Goal: Obtain resource: Obtain resource

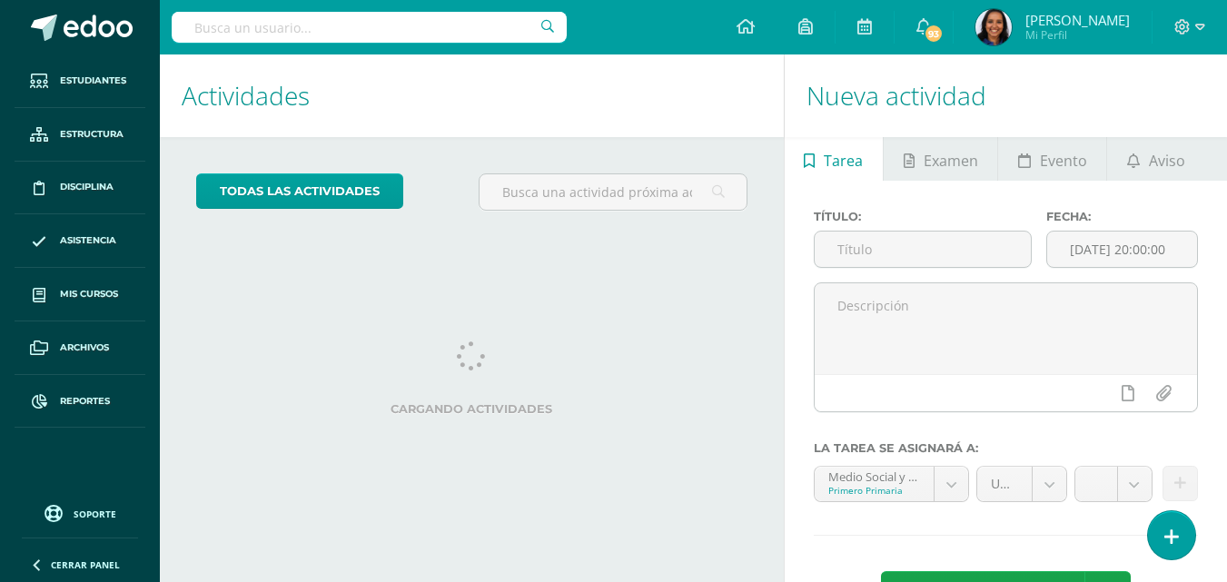
click at [253, 33] on input "text" at bounding box center [369, 27] width 395 height 31
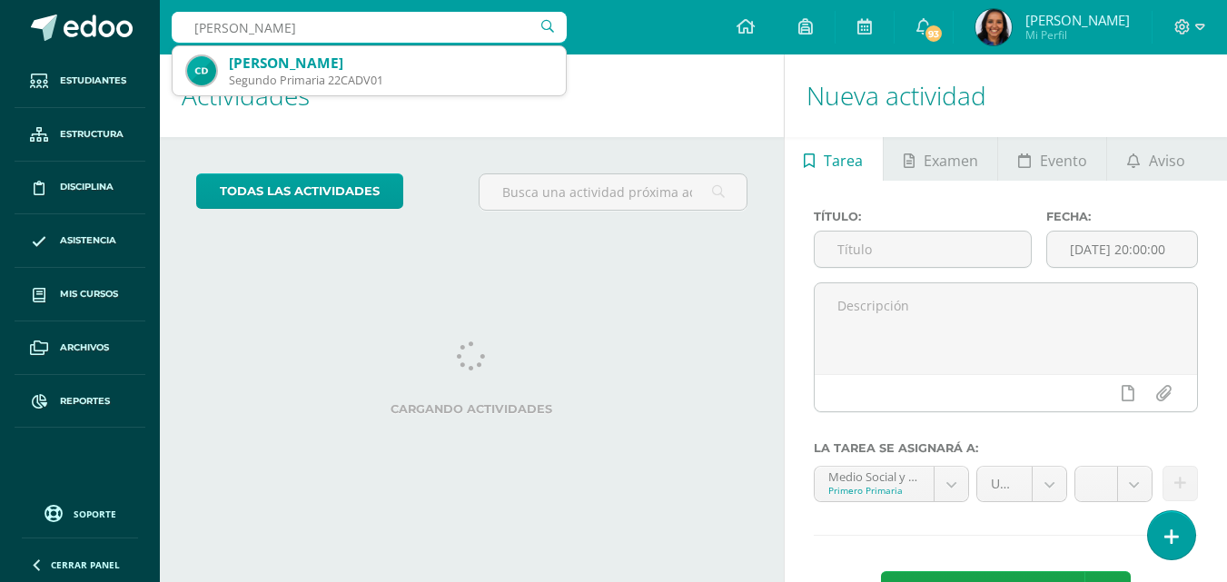
type input "[PERSON_NAME]"
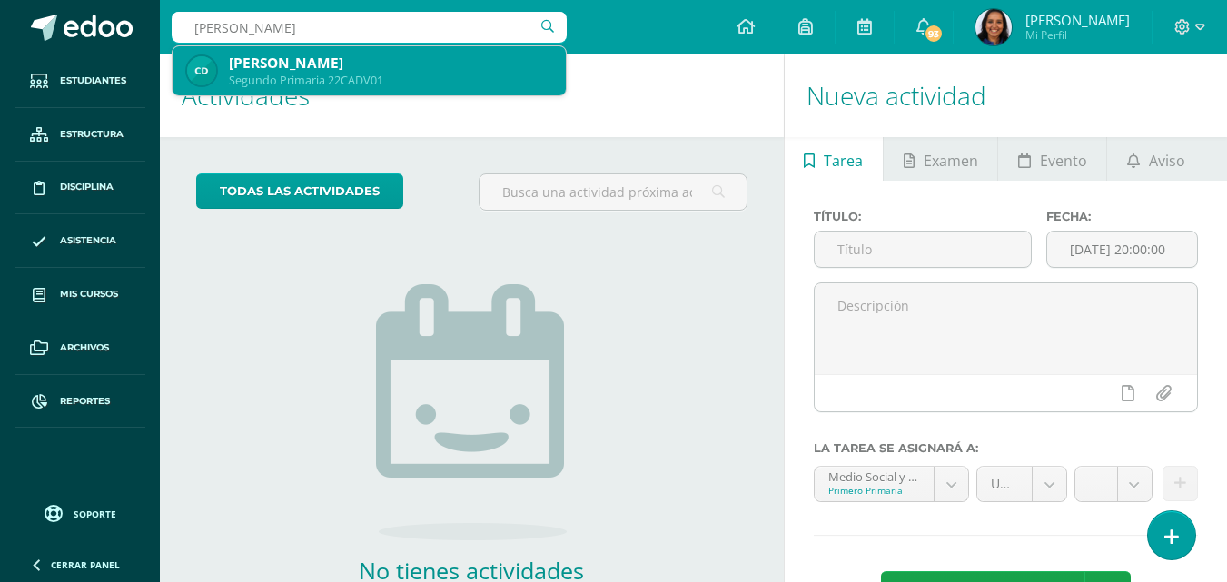
click at [267, 73] on div "Segundo Primaria 22CADV01" at bounding box center [390, 80] width 323 height 15
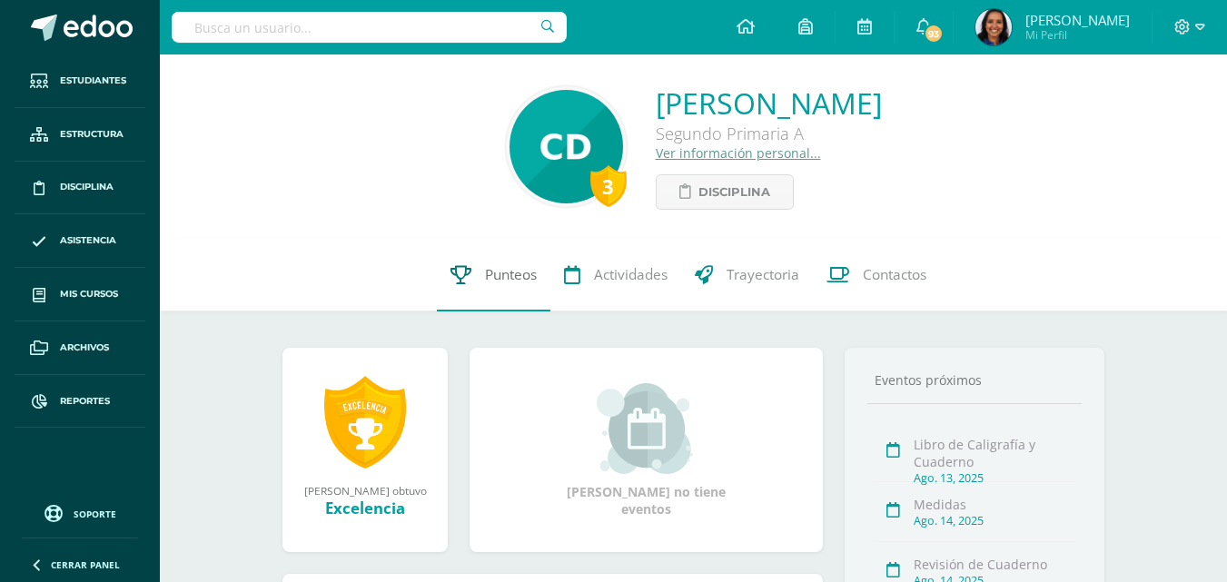
click at [508, 270] on span "Punteos" at bounding box center [511, 274] width 52 height 19
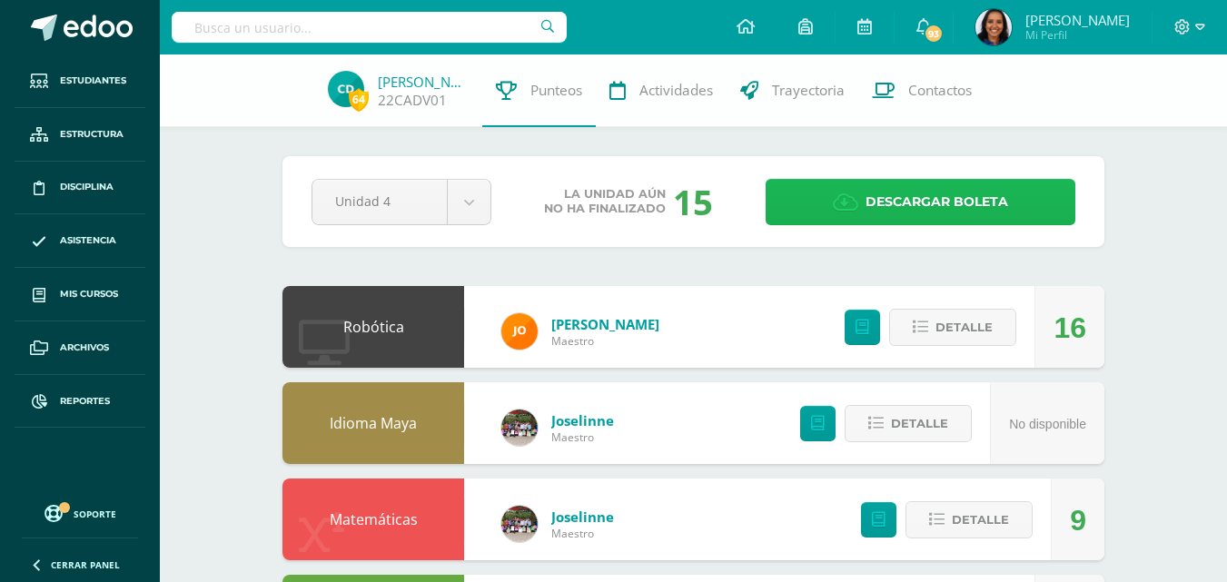
click at [880, 218] on span "Descargar boleta" at bounding box center [937, 202] width 143 height 45
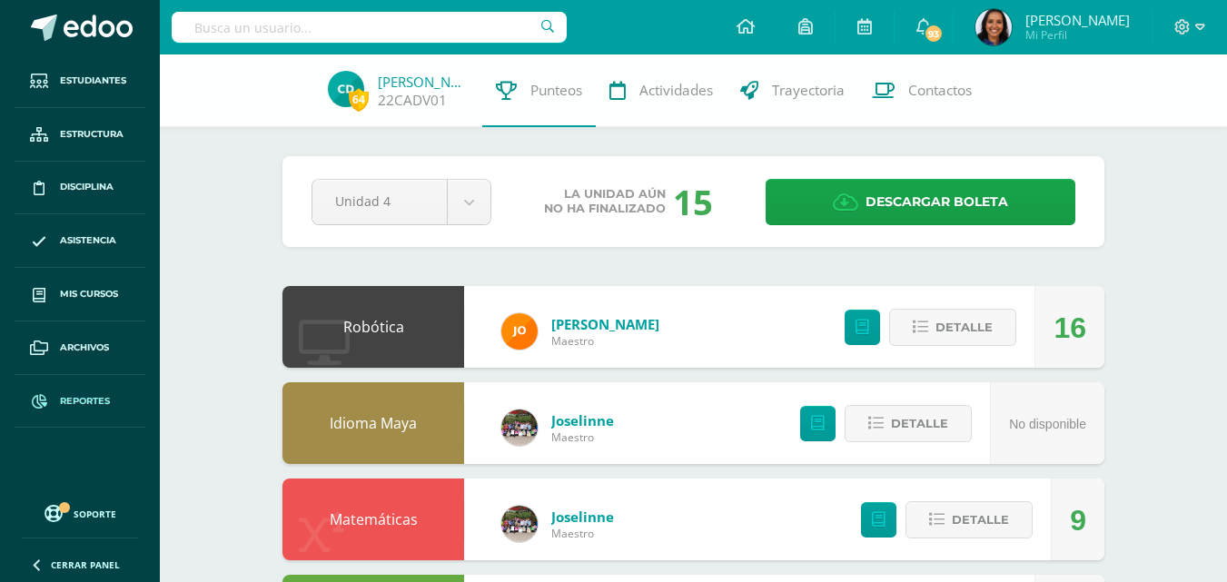
click at [141, 403] on link "Reportes" at bounding box center [80, 402] width 131 height 54
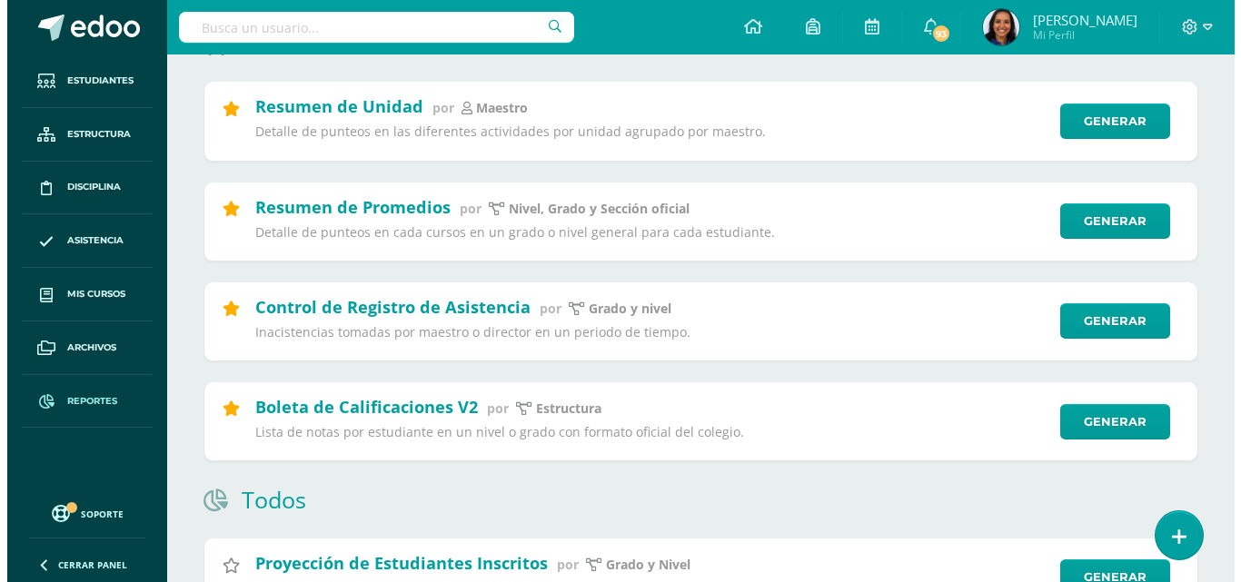
scroll to position [278, 0]
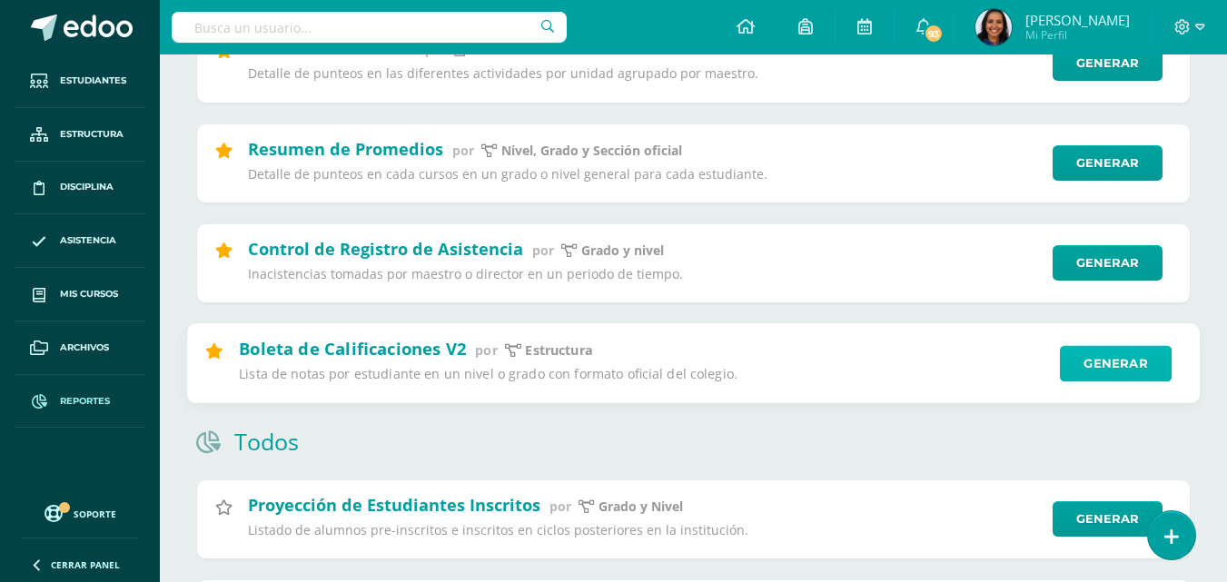
click at [1124, 360] on link "Generar" at bounding box center [1116, 363] width 112 height 36
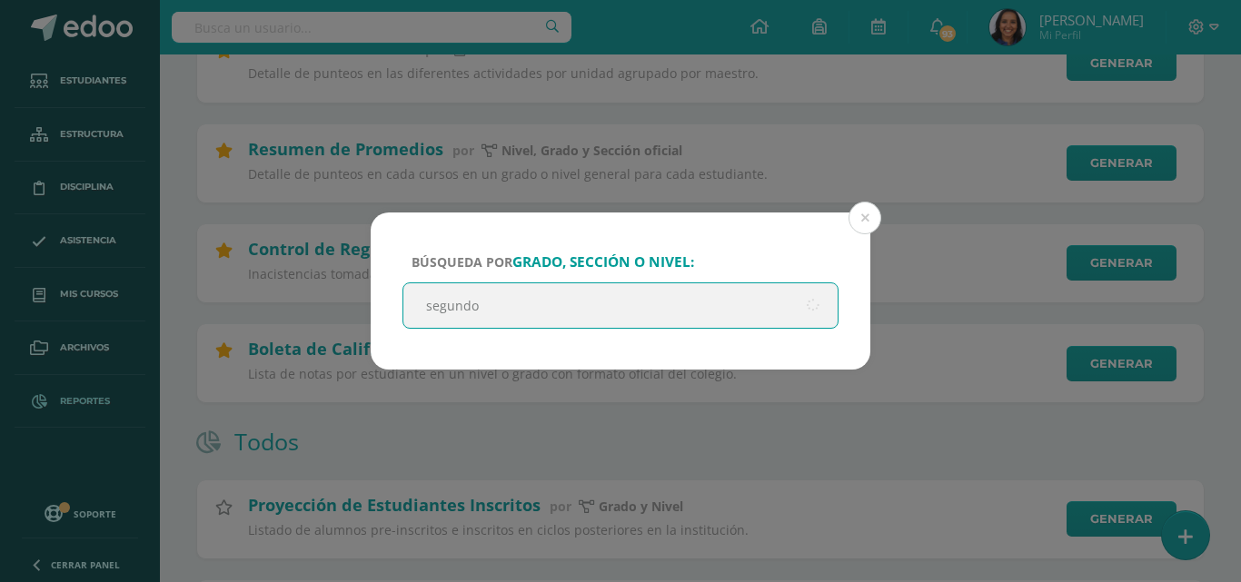
type input "segundo"
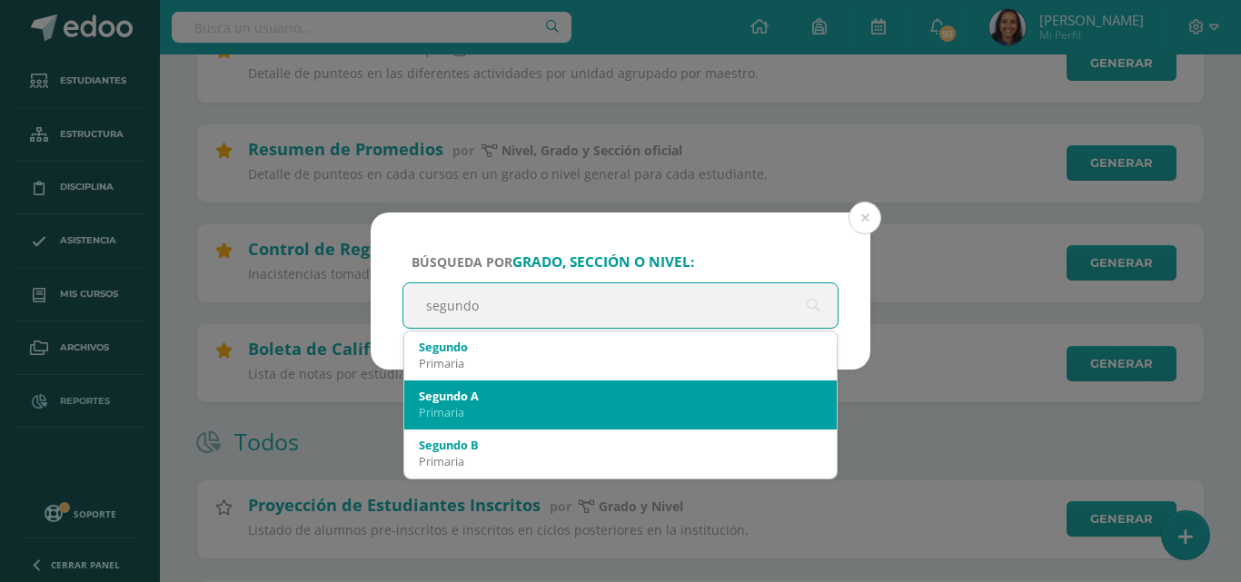
click at [621, 414] on div "Primaria" at bounding box center [620, 412] width 403 height 16
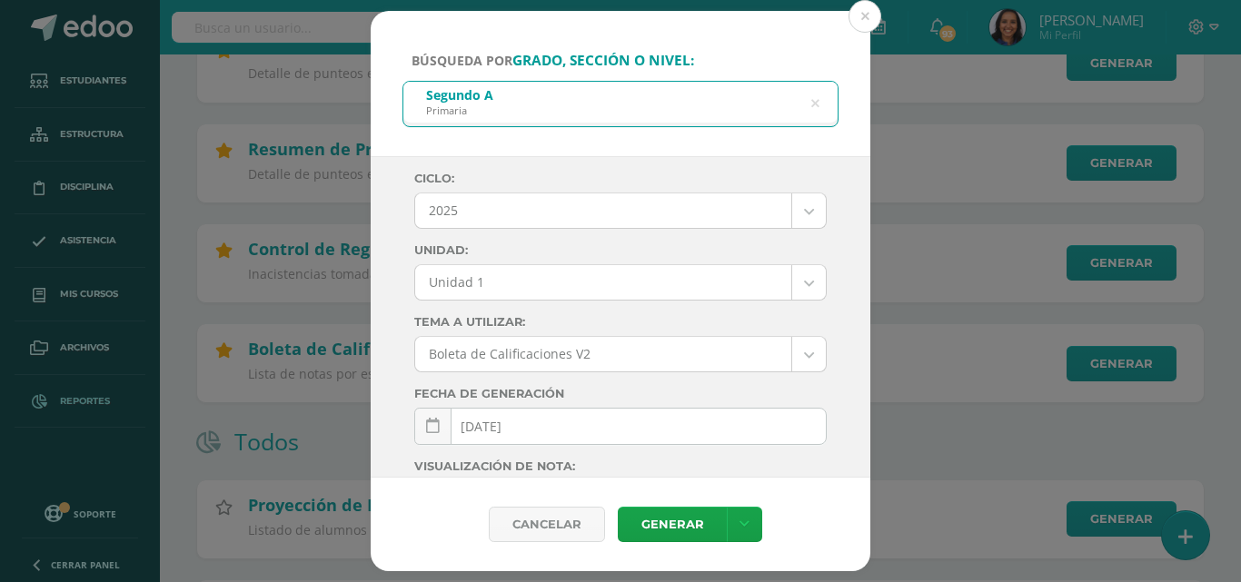
click at [804, 304] on div "Ciclo: 2025 2025 2024 2023 2022 2021 2020 2019 Unidad: Unidad 1 Unidad 1 Unidad…" at bounding box center [620, 477] width 412 height 610
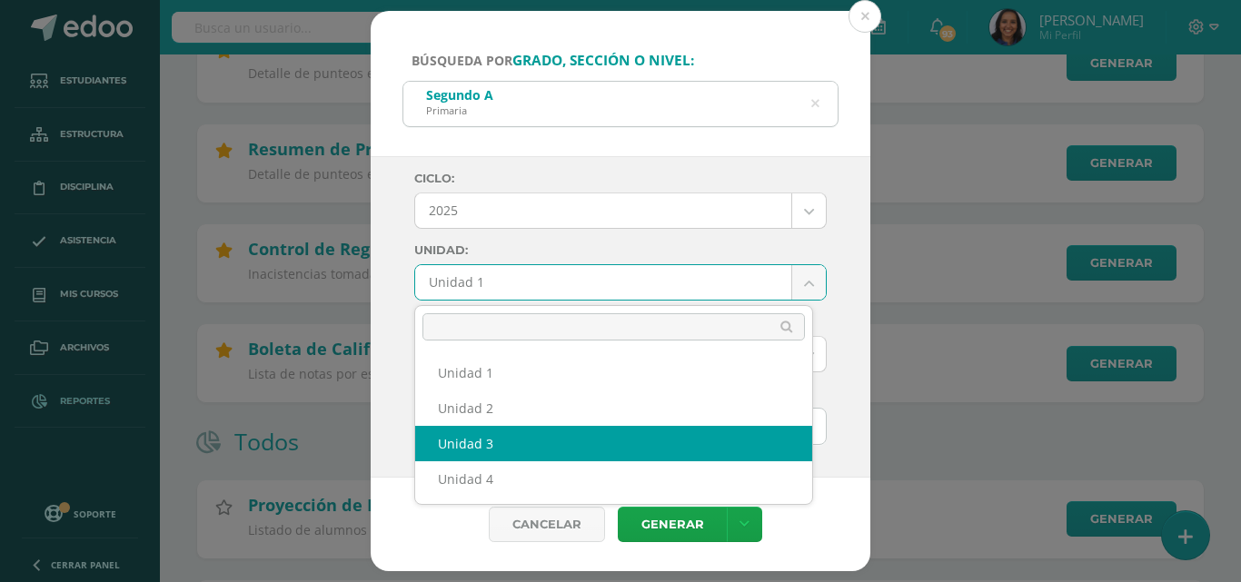
select select "Unidad 3"
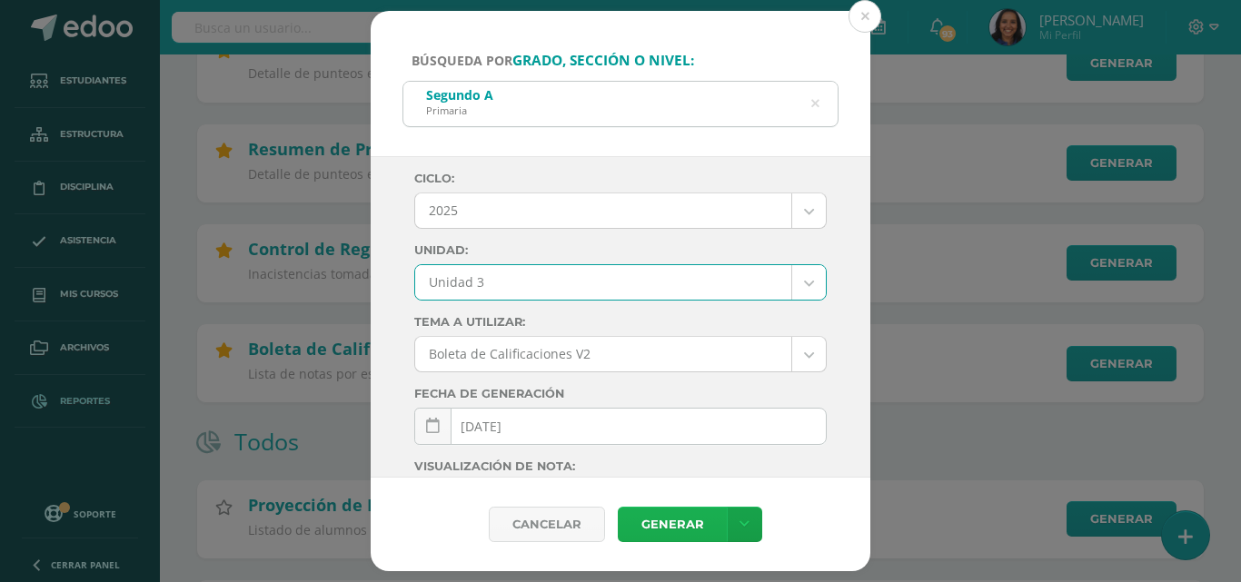
click at [678, 522] on link "Generar" at bounding box center [672, 524] width 109 height 35
